Goal: Download file/media

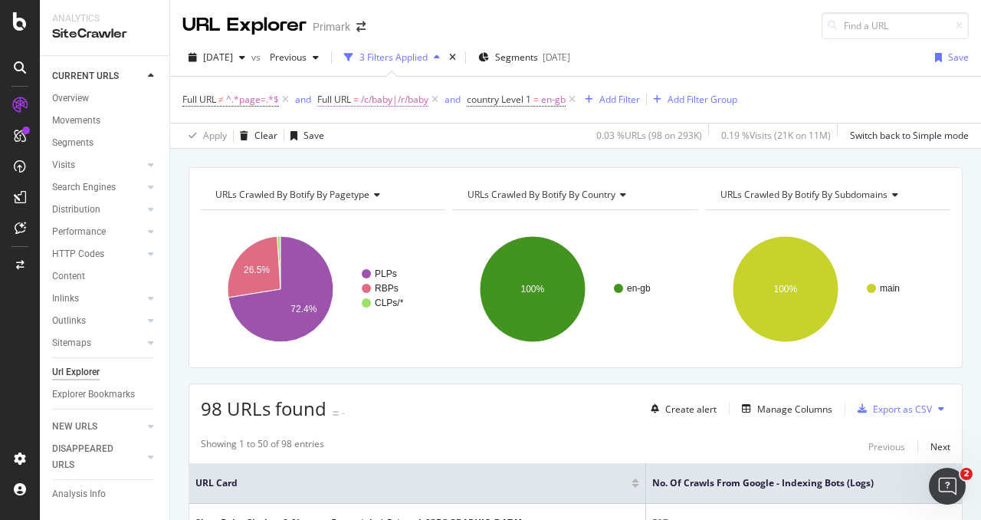
click at [386, 100] on span "/c/baby|/r/baby" at bounding box center [394, 99] width 67 height 21
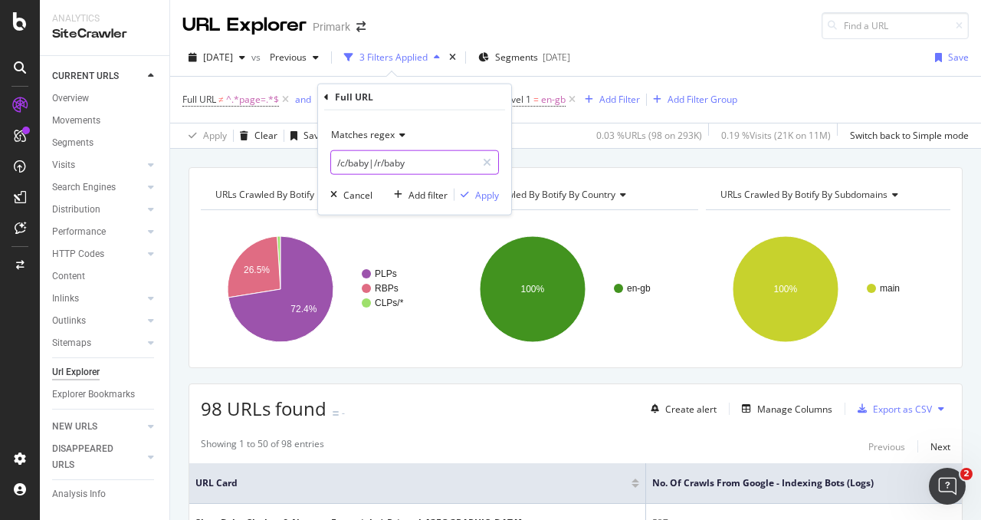
click at [354, 168] on input "/c/baby|/r/baby" at bounding box center [403, 162] width 145 height 25
click at [356, 165] on input "/c/baby|/r/baby" at bounding box center [403, 162] width 145 height 25
click at [414, 162] on input "/c/halloween|/r/baby" at bounding box center [403, 162] width 145 height 25
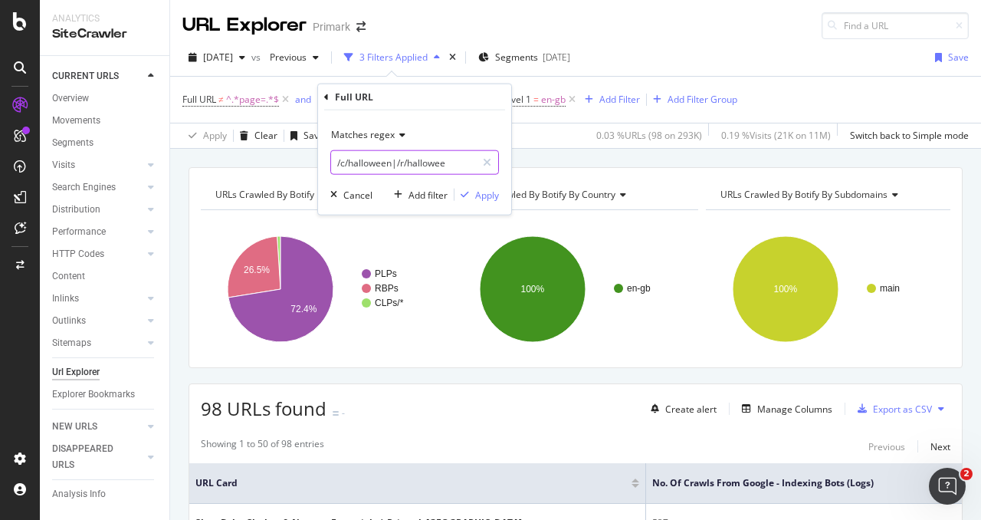
type input "/c/halloween|/r/halloween"
click at [480, 191] on div "Apply" at bounding box center [487, 194] width 24 height 13
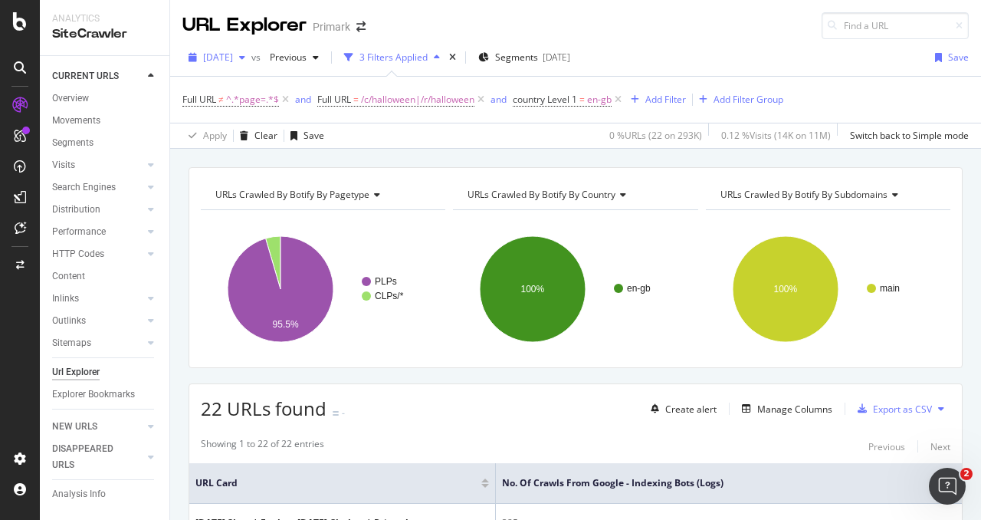
click at [233, 62] on span "[DATE]" at bounding box center [218, 57] width 30 height 13
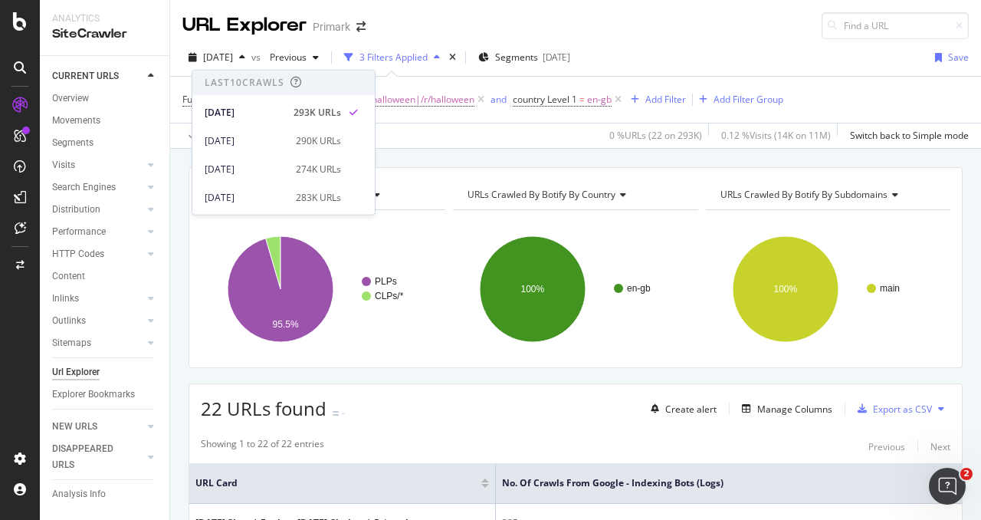
click at [842, 99] on div "Full URL ≠ ^.*page=.*$ and Full URL = /c/halloween|/r/halloween and country Lev…" at bounding box center [575, 100] width 787 height 46
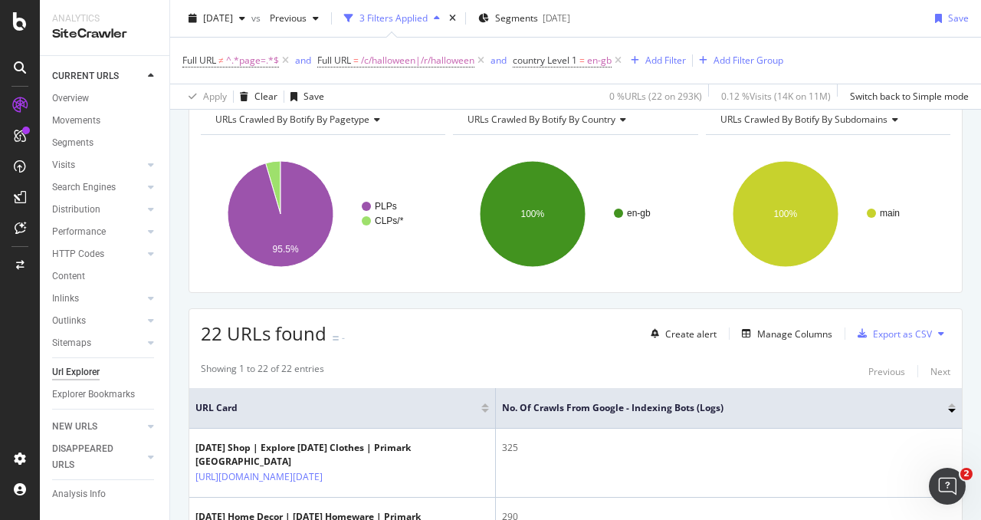
scroll to position [77, 0]
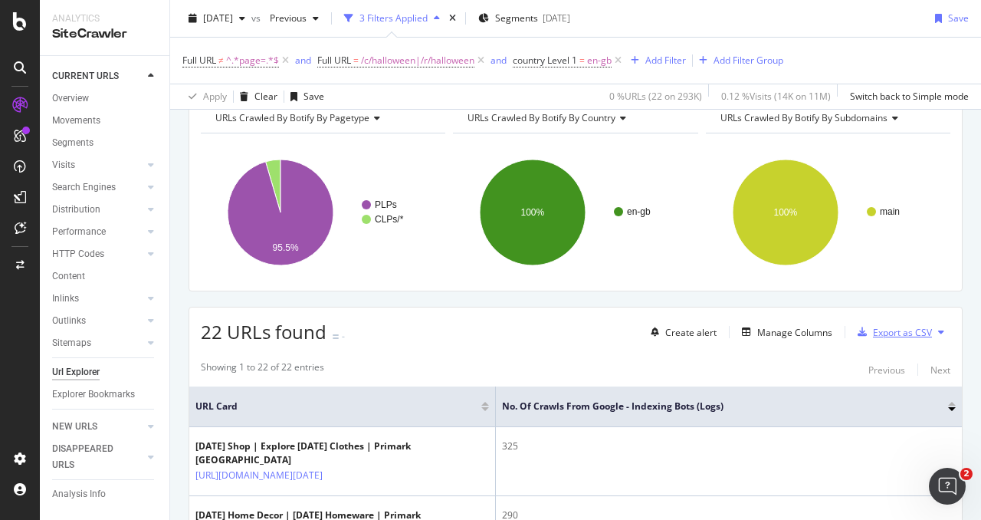
click at [916, 340] on div "Export as CSV" at bounding box center [892, 331] width 80 height 23
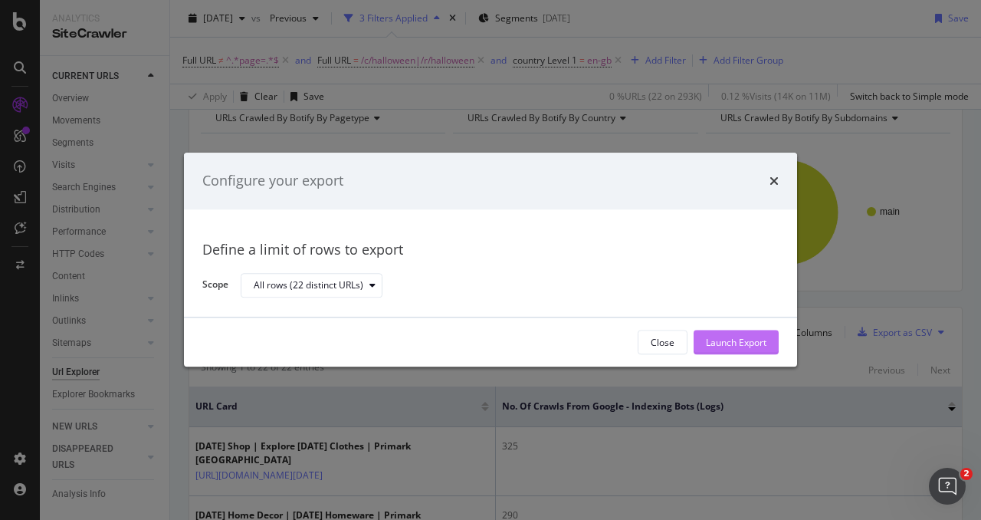
click at [731, 336] on div "Launch Export" at bounding box center [736, 342] width 61 height 13
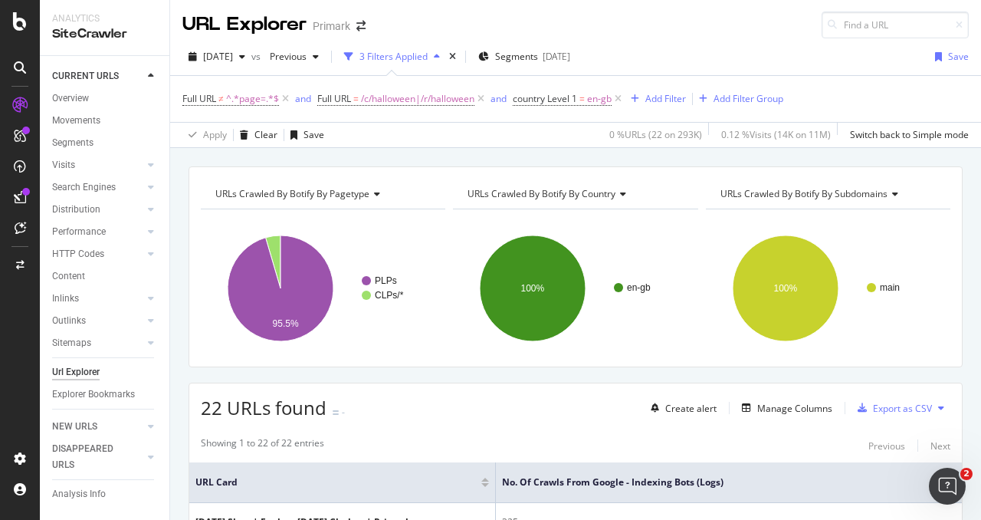
scroll to position [0, 0]
click at [363, 101] on span "/c/halloween|/r/halloween" at bounding box center [417, 99] width 113 height 21
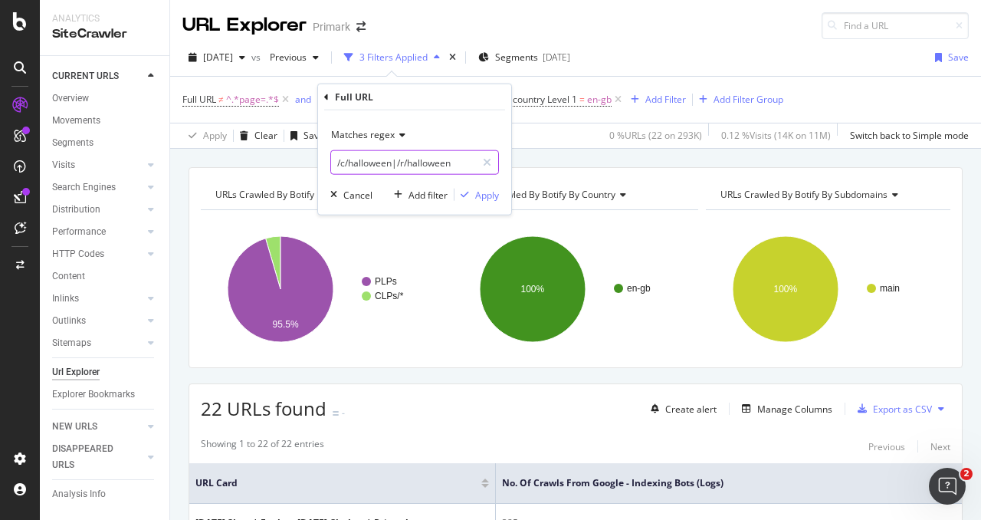
click at [372, 172] on input "/c/halloween|/r/halloween" at bounding box center [403, 162] width 145 height 25
type input "/jeans"
click at [478, 195] on div "Apply" at bounding box center [487, 194] width 24 height 13
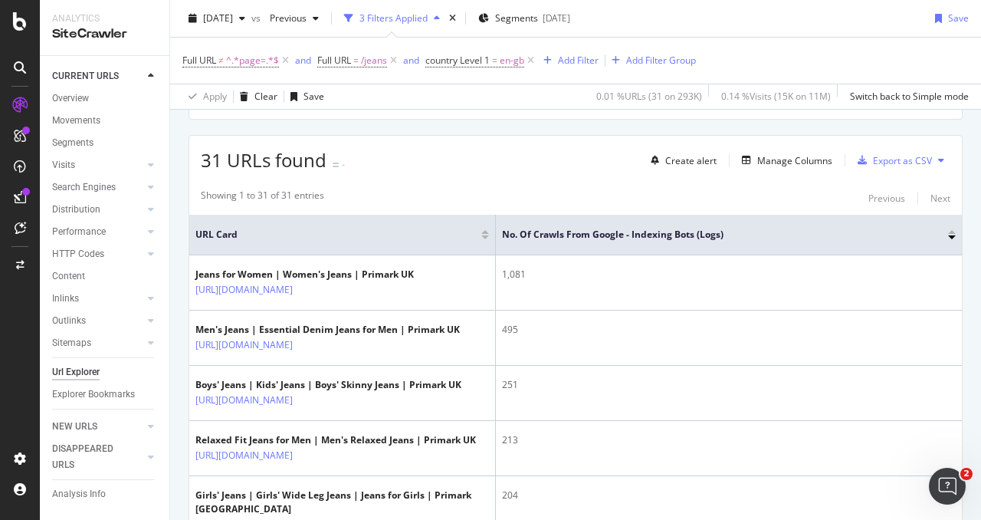
scroll to position [153, 0]
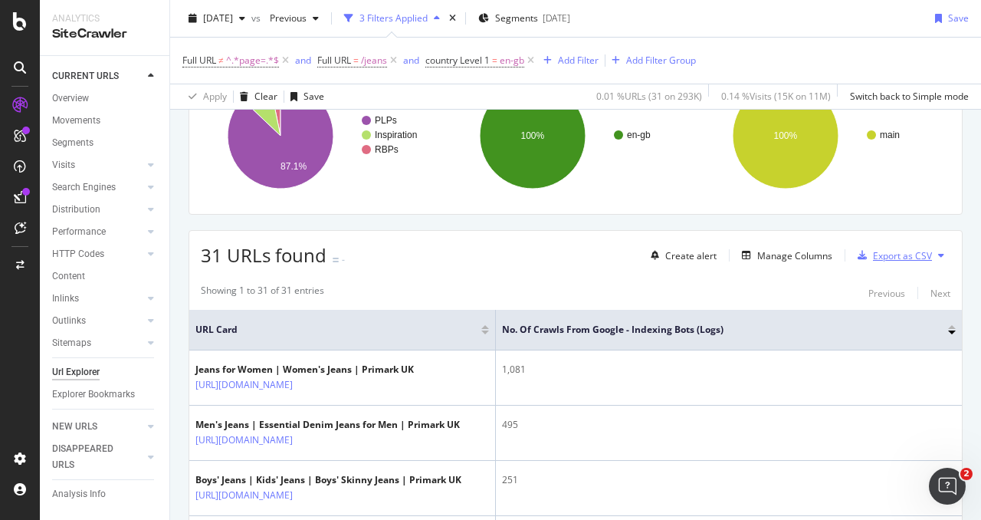
click at [902, 254] on div "Export as CSV" at bounding box center [902, 255] width 59 height 13
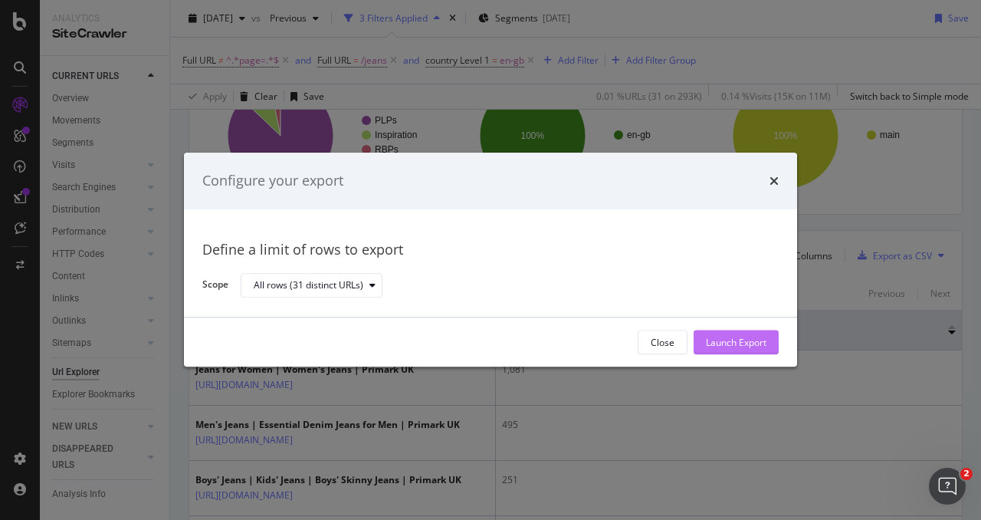
click at [721, 336] on div "Launch Export" at bounding box center [736, 342] width 61 height 13
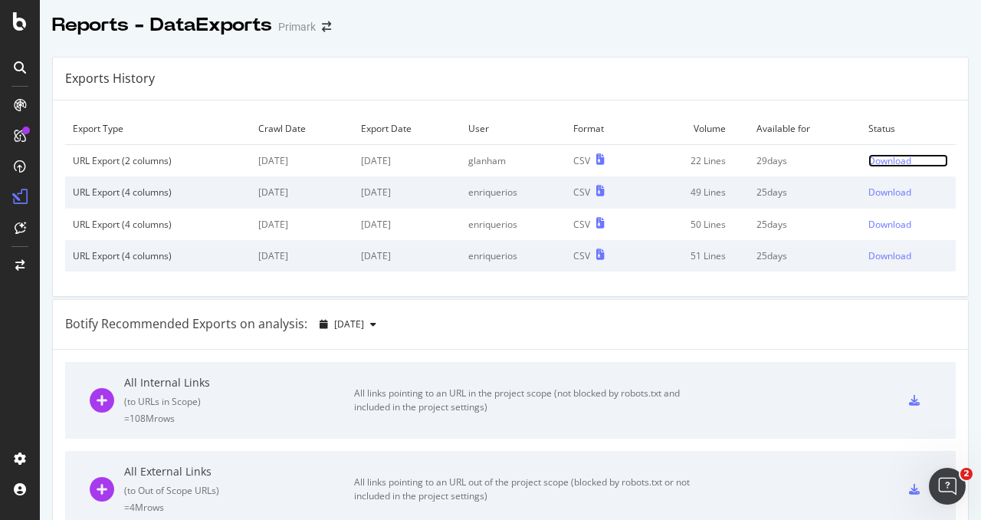
click at [877, 157] on div "Download" at bounding box center [890, 160] width 43 height 13
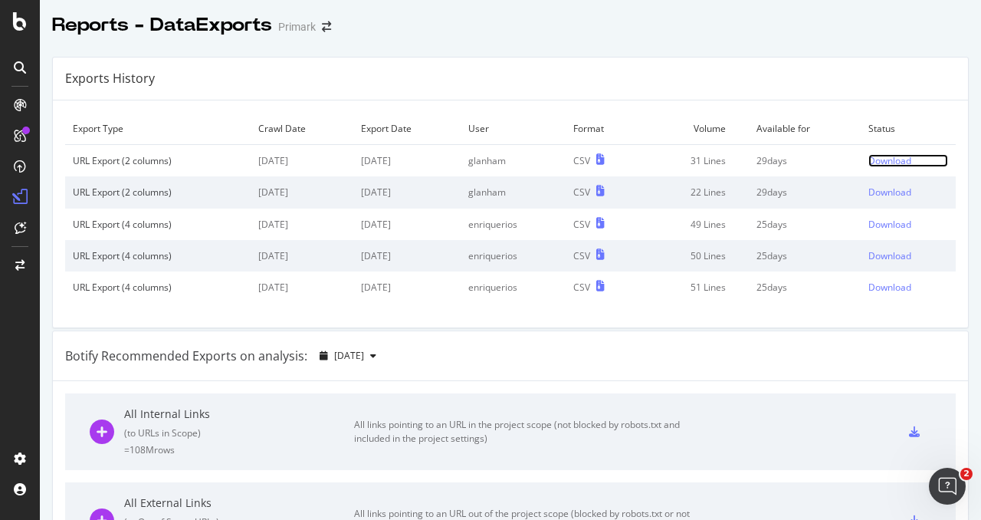
click at [886, 156] on div "Download" at bounding box center [890, 160] width 43 height 13
